Goal: Ask a question: Seek information or help from site administrators or community

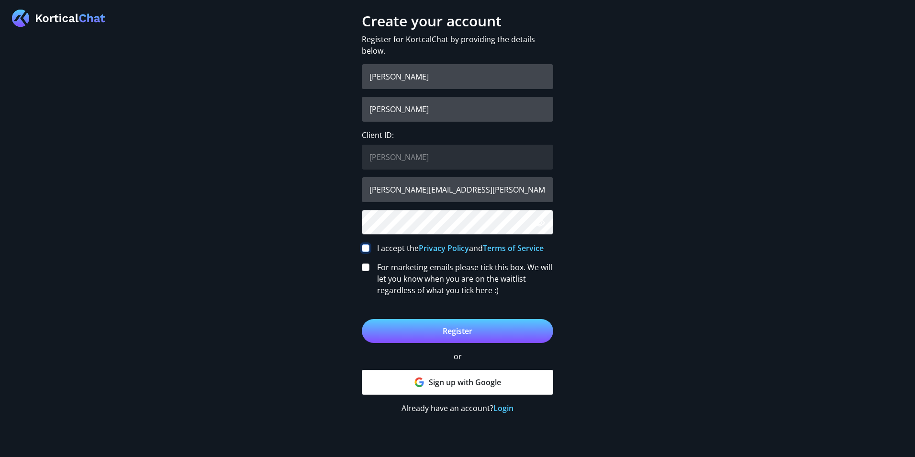
click at [368, 246] on input "I accept the Privacy Policy and Terms of Service" at bounding box center [366, 248] width 8 height 8
checkbox input "true"
click at [446, 332] on button "Register" at bounding box center [458, 331] width 192 height 24
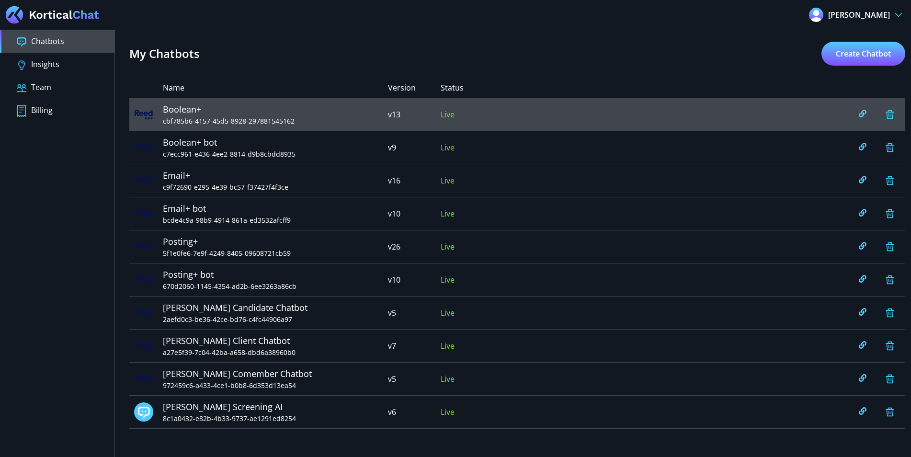
click at [456, 110] on div "Boolean+ cbf785b6-4157-45d5-8928-297881545162 v13 Live" at bounding box center [517, 114] width 776 height 33
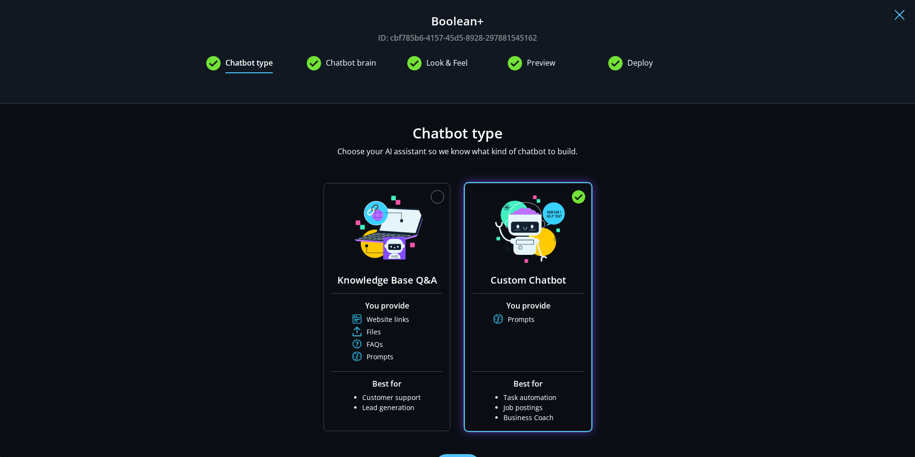
click at [355, 64] on span "Chatbot brain" at bounding box center [351, 65] width 50 height 16
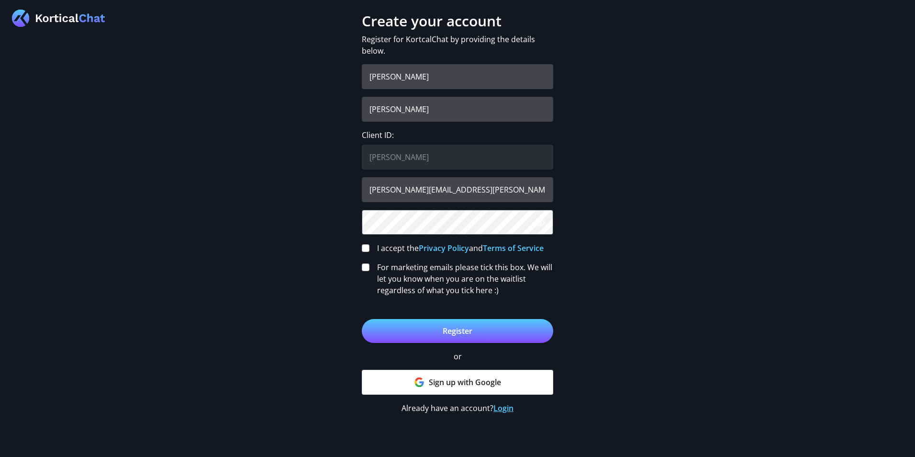
click at [508, 411] on link "Login" at bounding box center [504, 408] width 20 height 11
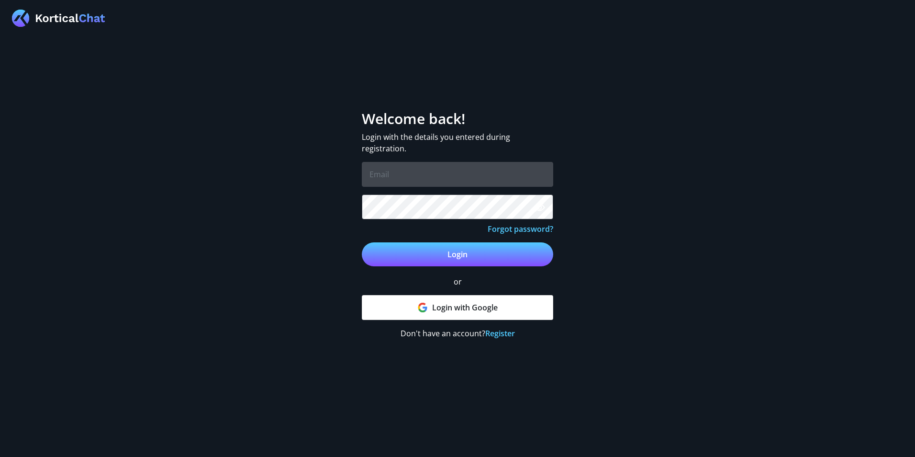
type input "[PERSON_NAME][EMAIL_ADDRESS][PERSON_NAME][DOMAIN_NAME]"
click at [418, 179] on input "[PERSON_NAME][EMAIL_ADDRESS][PERSON_NAME][DOMAIN_NAME]" at bounding box center [458, 174] width 192 height 25
click at [576, 153] on div "Welcome back! Login with the details you entered during registration. j.beck@re…" at bounding box center [457, 228] width 915 height 457
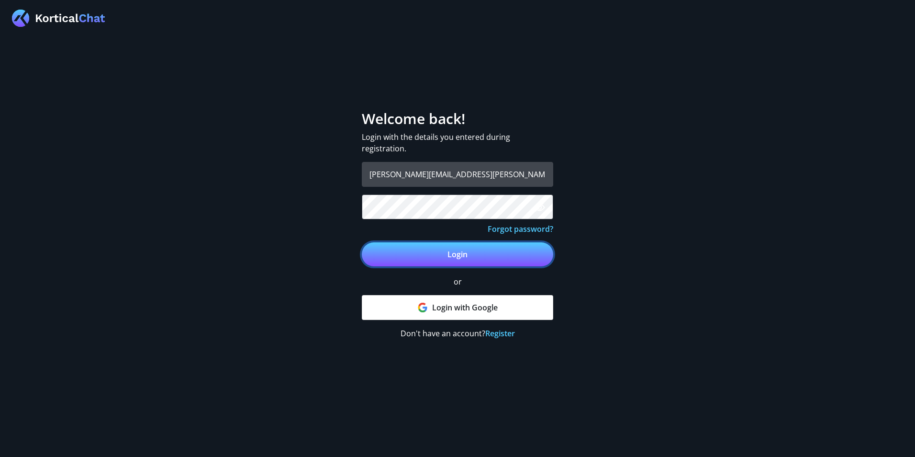
click at [484, 254] on button "Login" at bounding box center [458, 254] width 192 height 24
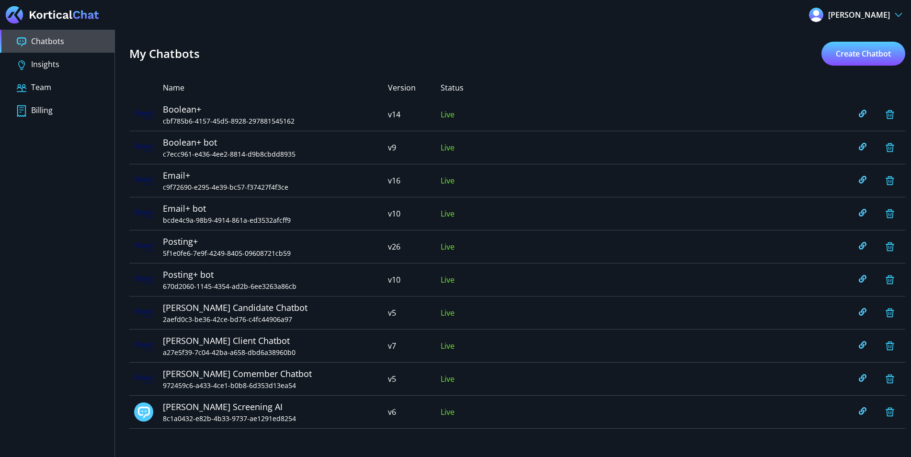
click at [68, 38] on button "Chatbots" at bounding box center [57, 41] width 114 height 23
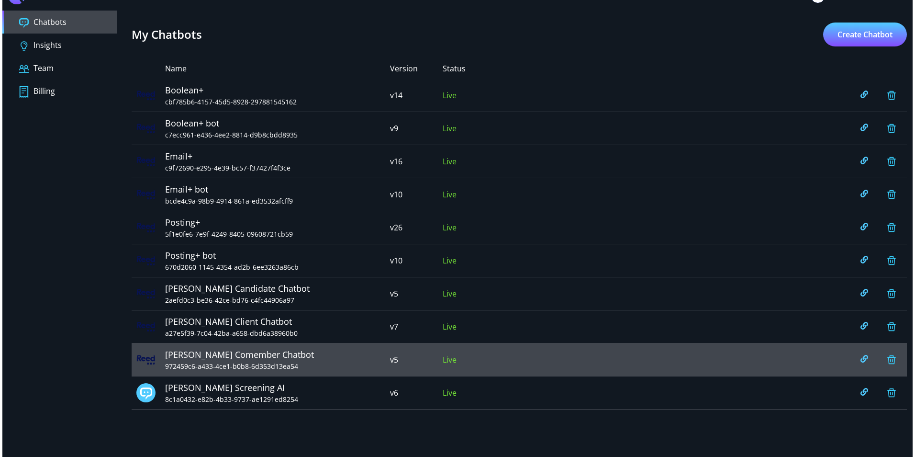
scroll to position [30, 0]
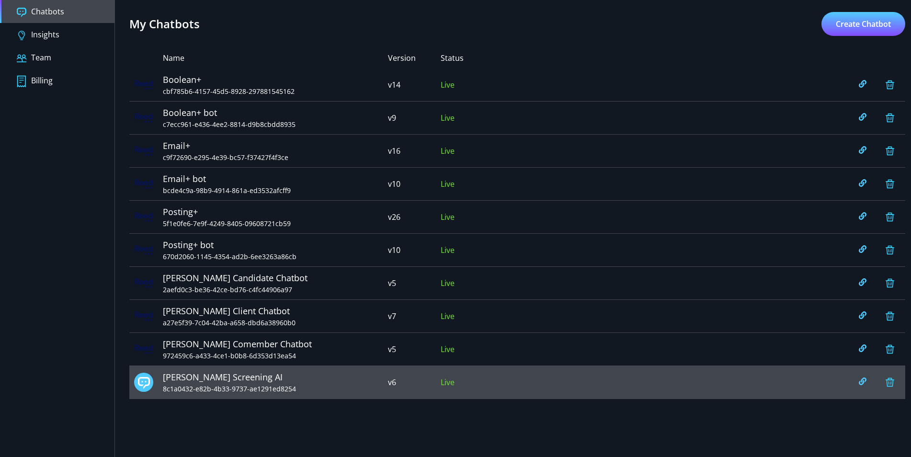
click at [333, 387] on span "8c1a0432-e82b-4b33-9737-ae1291ed8254" at bounding box center [275, 389] width 225 height 10
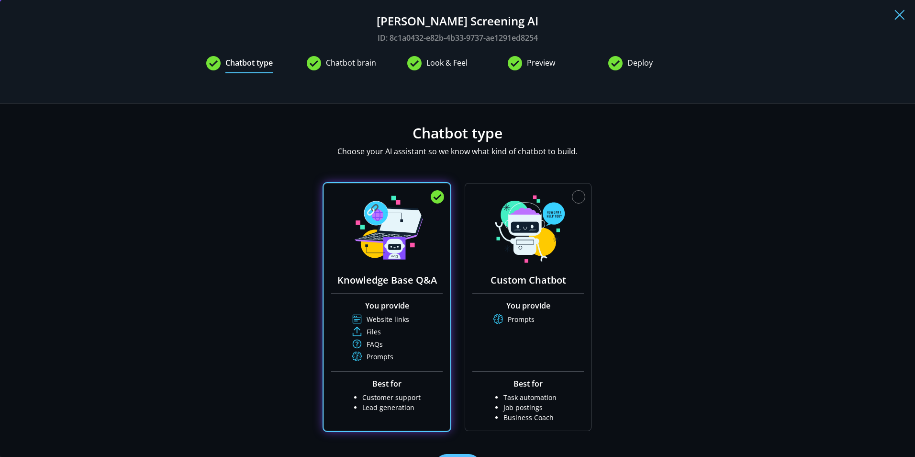
click at [542, 63] on span "Preview" at bounding box center [541, 65] width 28 height 16
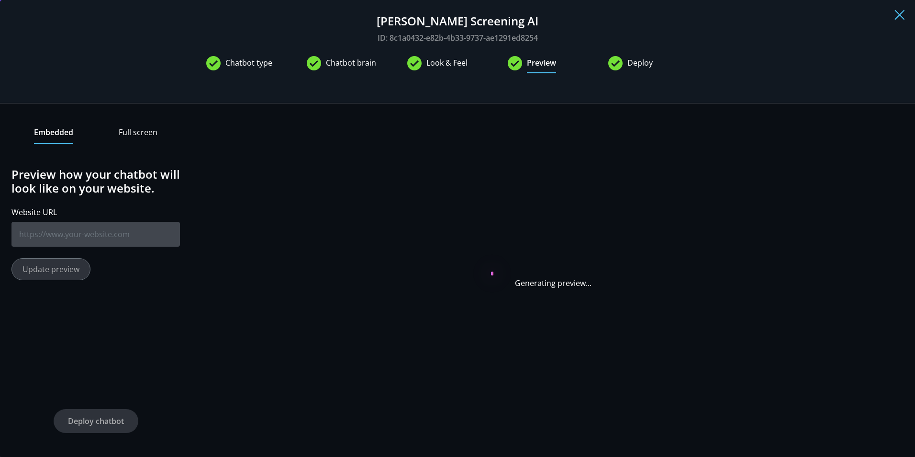
type input "[URL][DOMAIN_NAME][PERSON_NAME]"
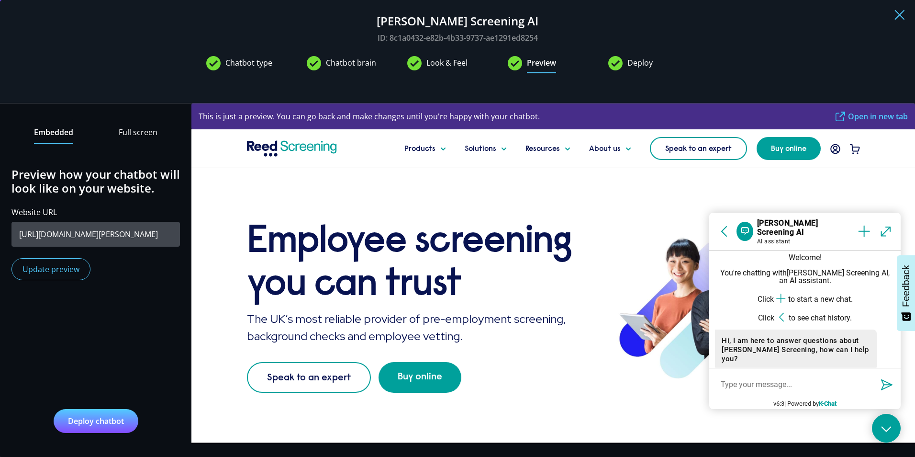
click at [734, 385] on textarea at bounding box center [795, 383] width 161 height 21
type textarea "Which screening checks do you offer?"
click at [881, 385] on icon "button" at bounding box center [886, 383] width 11 height 11
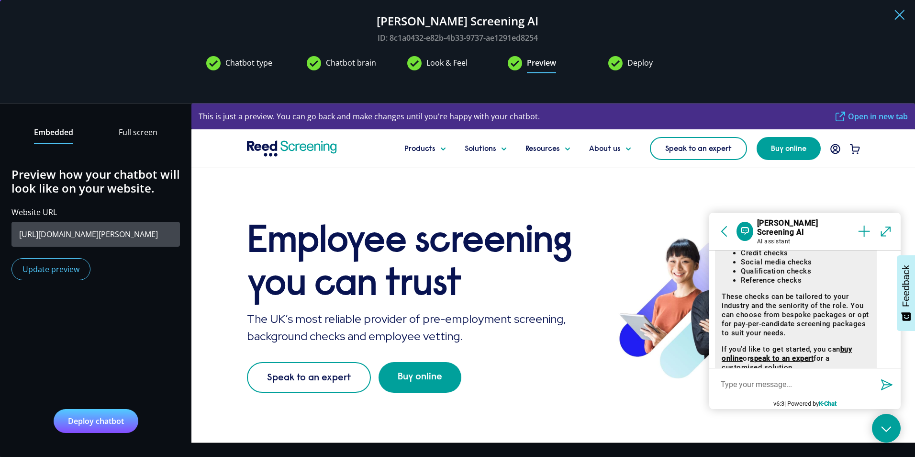
scroll to position [289, 0]
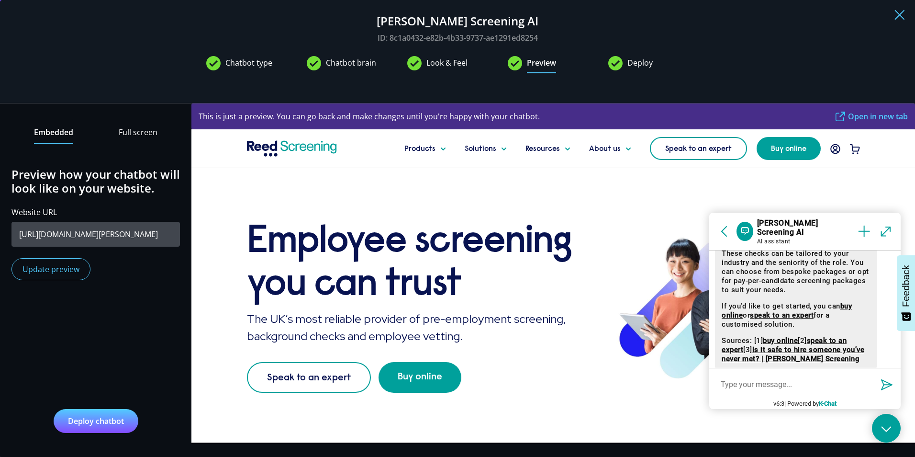
click at [778, 379] on textarea at bounding box center [795, 383] width 161 height 21
type textarea "Give me an update on my Candidates screening"
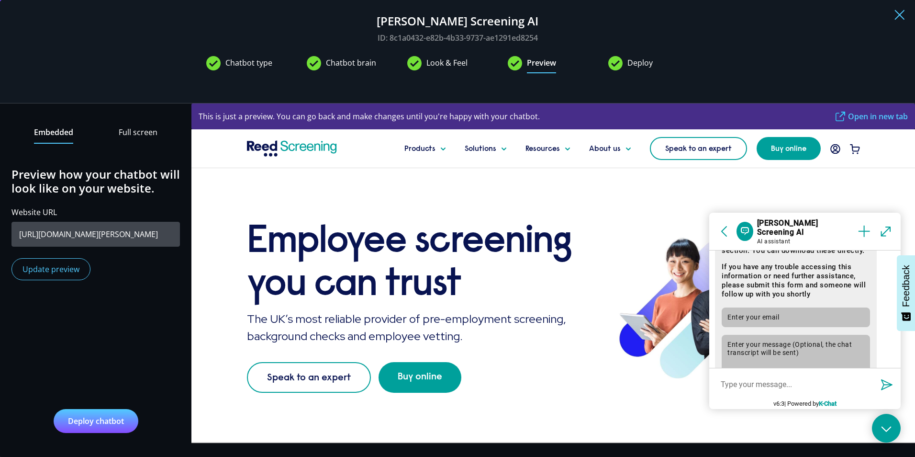
scroll to position [775, 0]
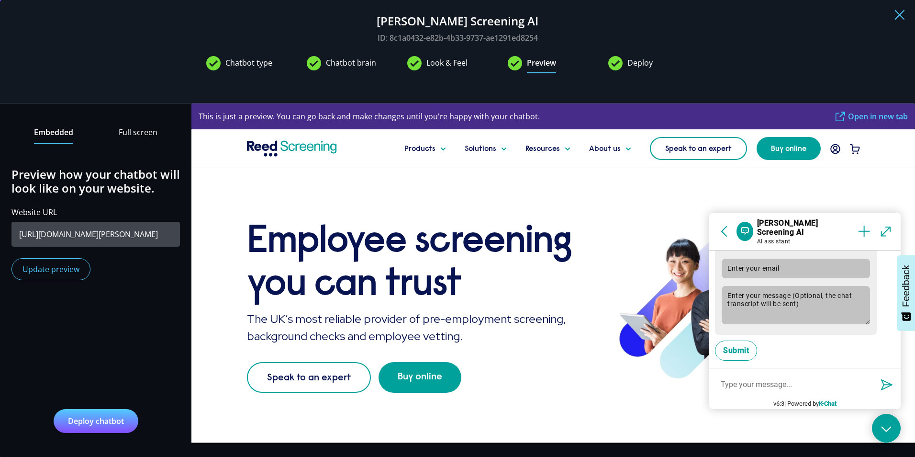
click at [754, 383] on textarea at bounding box center [795, 383] width 161 height 21
type textarea "How do I get a refund?"
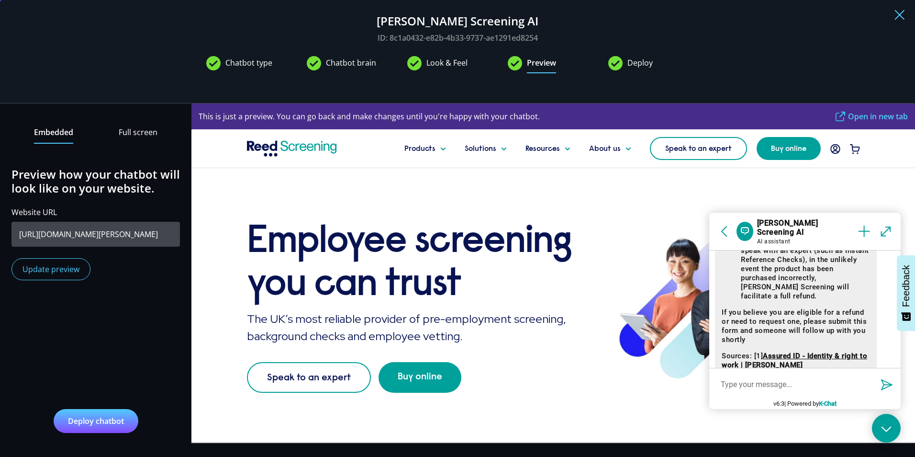
scroll to position [1128, 0]
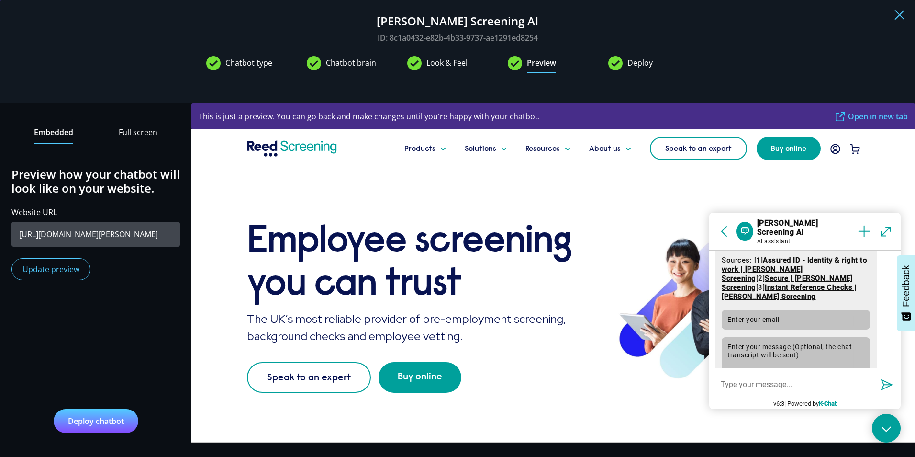
click at [780, 383] on textarea at bounding box center [795, 383] width 161 height 21
type textarea "Which documents does my Candidate need to provide for a DBS?"
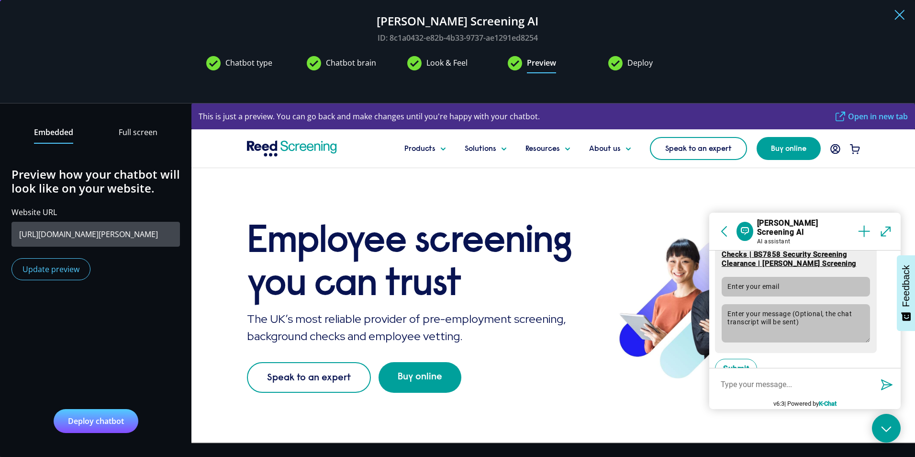
drag, startPoint x: 764, startPoint y: 372, endPoint x: 754, endPoint y: 381, distance: 12.9
click at [764, 372] on div at bounding box center [806, 383] width 192 height 33
click at [746, 393] on textarea at bounding box center [795, 383] width 161 height 21
type textarea "h"
type textarea "H"
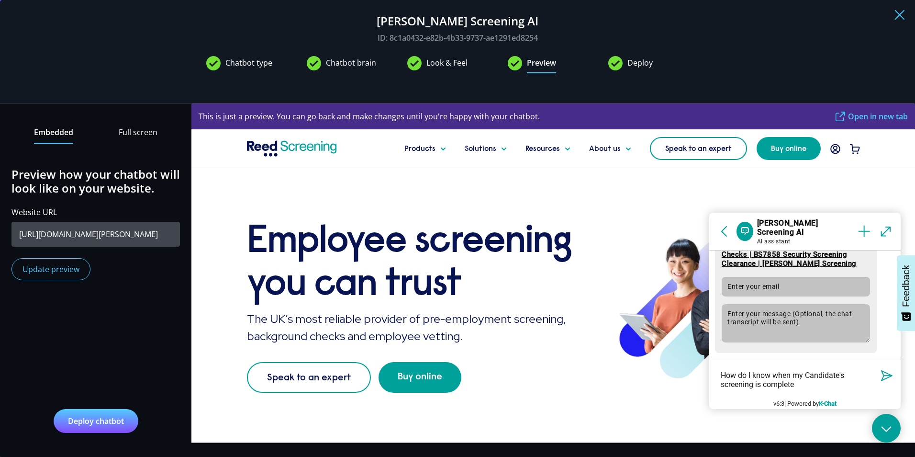
type textarea "How do I know when my Candidate's screening is complete?"
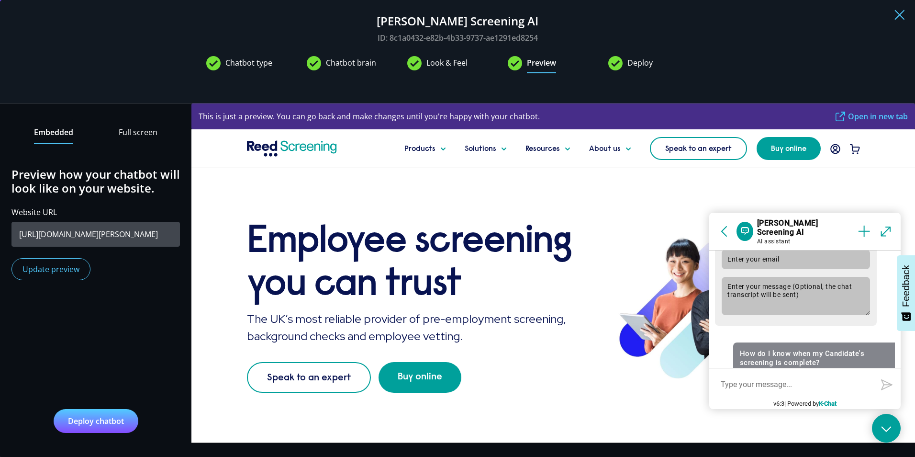
scroll to position [1662, 0]
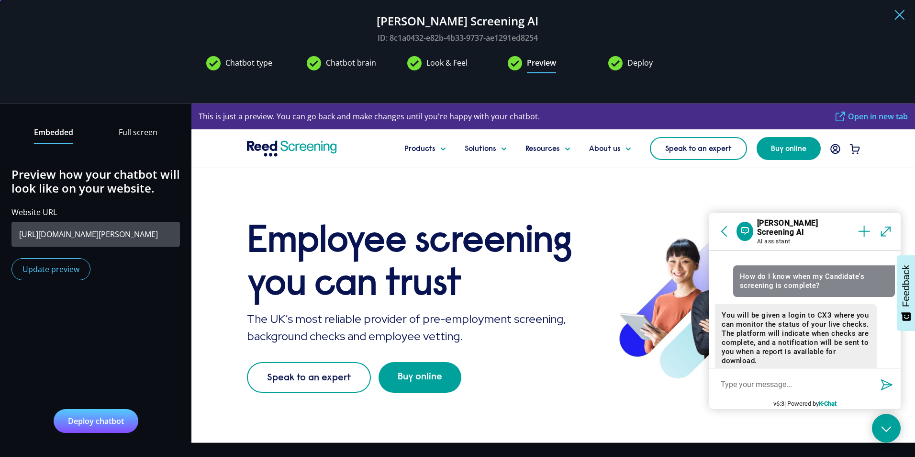
click at [753, 375] on textarea at bounding box center [795, 383] width 161 height 21
type textarea "How do I log onto CX3?"
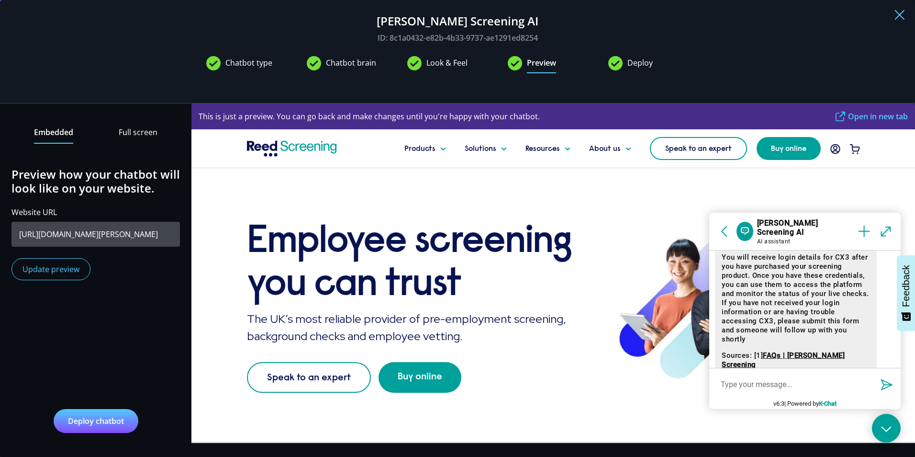
scroll to position [1933, 0]
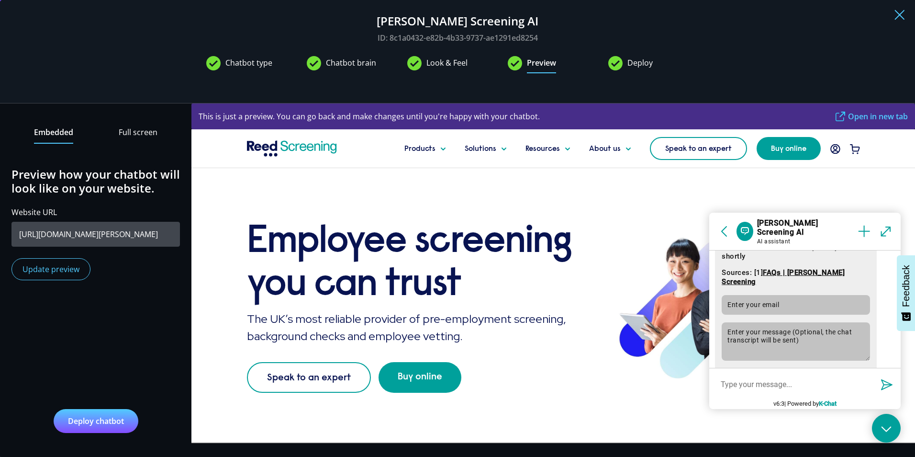
click at [772, 380] on textarea at bounding box center [795, 383] width 161 height 21
drag, startPoint x: 759, startPoint y: 372, endPoint x: 755, endPoint y: 381, distance: 10.1
click at [759, 372] on div at bounding box center [806, 383] width 192 height 33
click at [755, 382] on textarea at bounding box center [795, 383] width 161 height 21
type textarea "Can I buy an international check?"
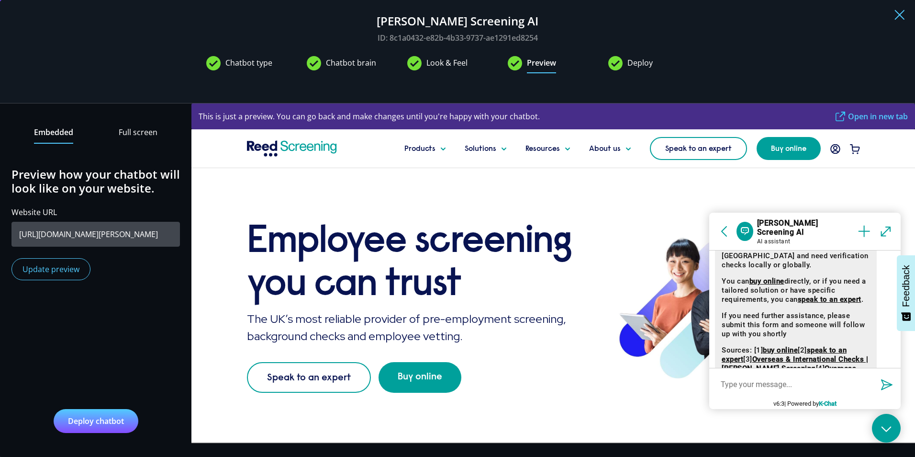
scroll to position [2292, 0]
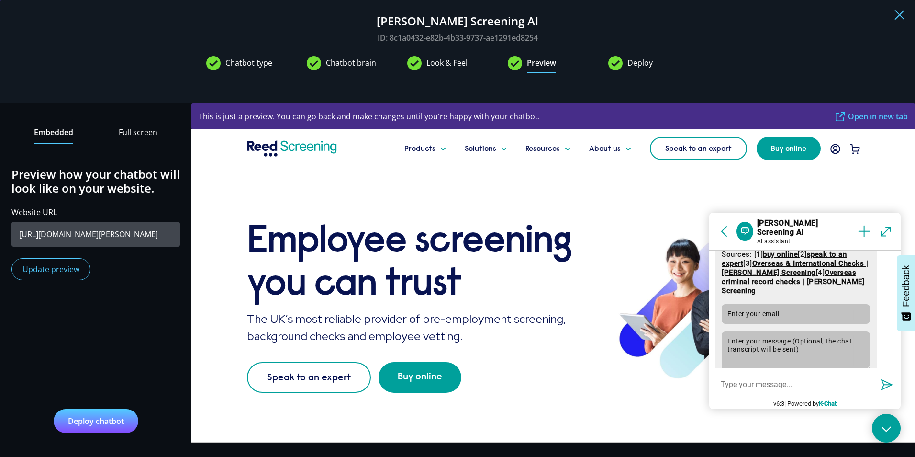
click at [734, 383] on textarea at bounding box center [795, 383] width 161 height 21
